Goal: Information Seeking & Learning: Learn about a topic

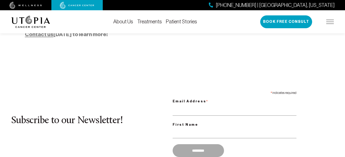
scroll to position [463, 0]
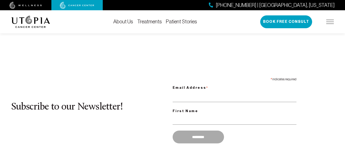
click at [180, 23] on link "Patient Stories" at bounding box center [181, 22] width 31 height 6
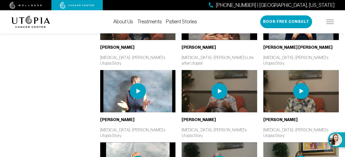
scroll to position [363, 0]
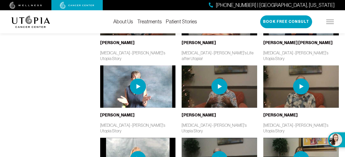
click at [219, 79] on img at bounding box center [220, 87] width 16 height 16
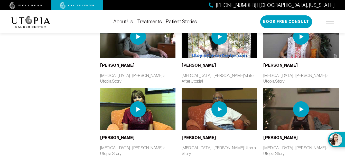
scroll to position [573, 0]
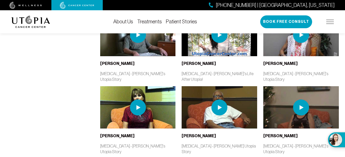
click at [222, 100] on img at bounding box center [220, 108] width 16 height 16
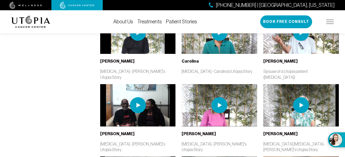
scroll to position [730, 0]
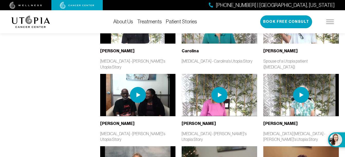
click at [137, 74] on img at bounding box center [138, 95] width 76 height 42
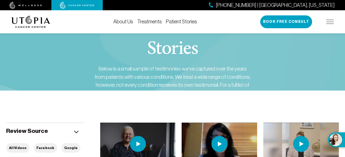
scroll to position [0, 0]
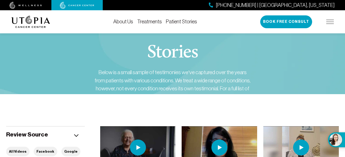
click at [125, 23] on link "About Us" at bounding box center [123, 22] width 20 height 6
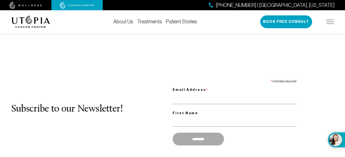
scroll to position [463, 0]
